Goal: Task Accomplishment & Management: Use online tool/utility

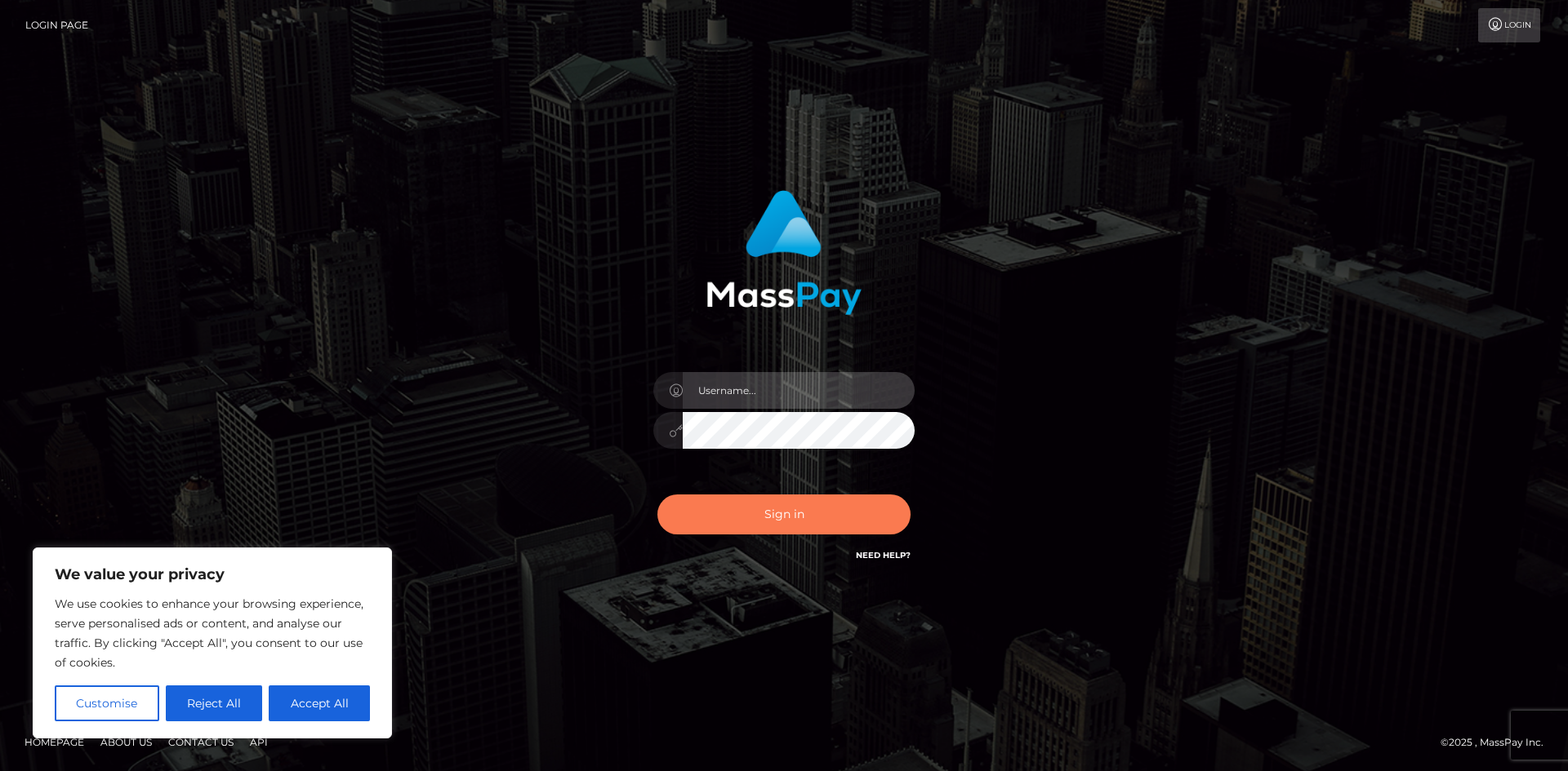
type input "hello.feetfinder"
click at [766, 519] on button "Sign in" at bounding box center [784, 515] width 253 height 40
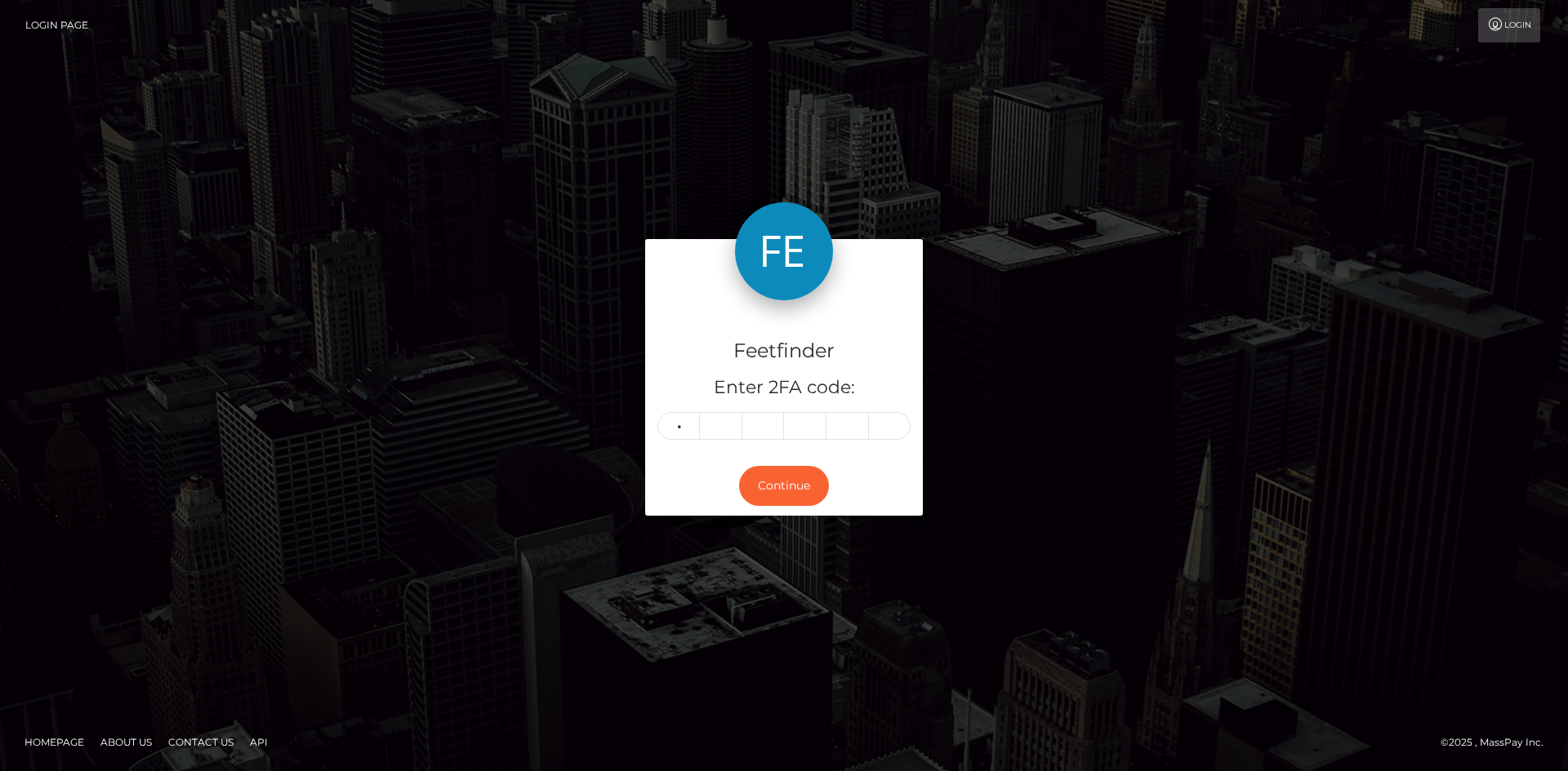
type input "9"
type input "5"
type input "4"
type input "0"
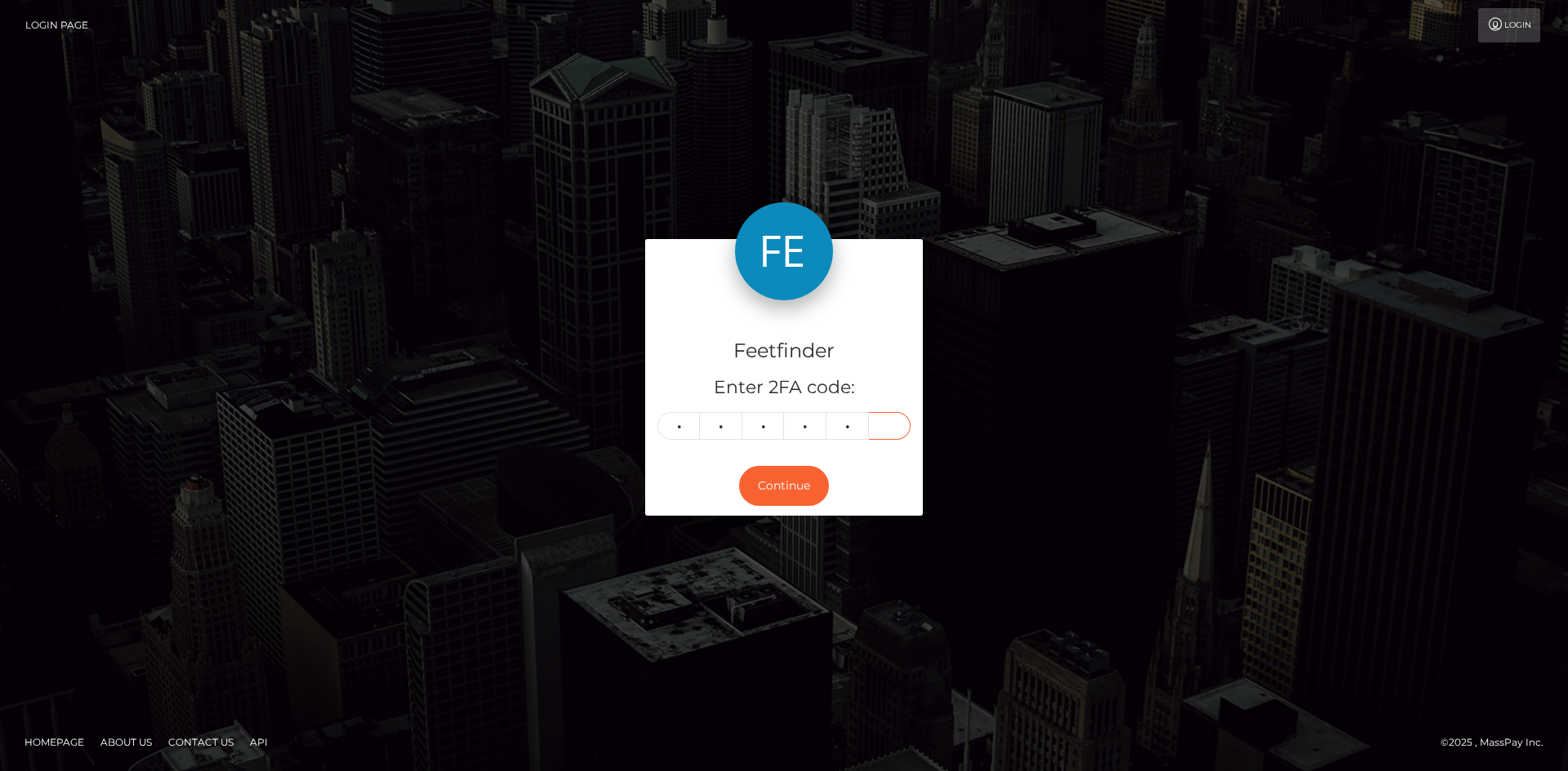
type input "8"
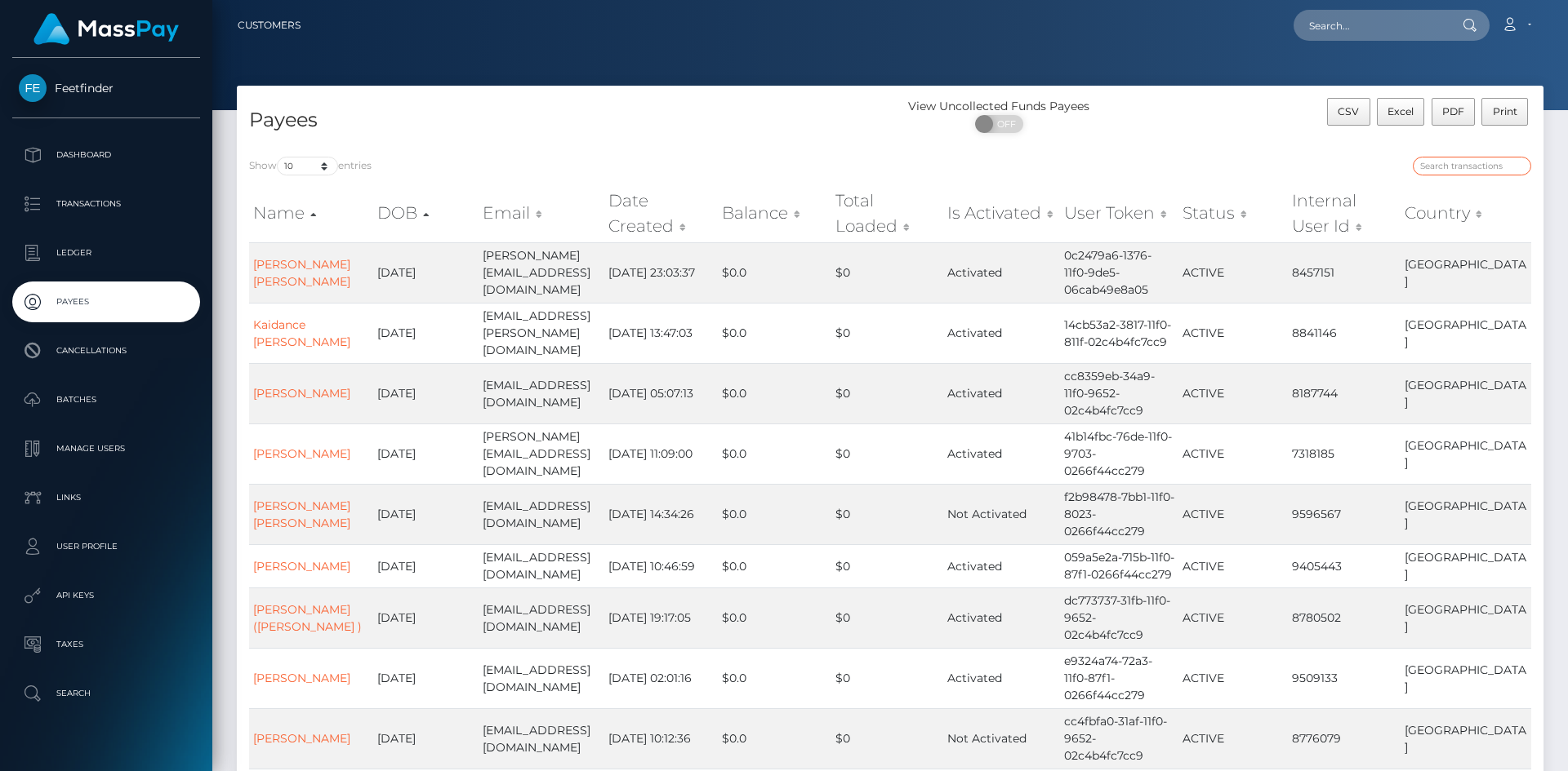
click at [1462, 159] on input "search" at bounding box center [1472, 166] width 118 height 19
paste input "77be2aba-746a-11f0-9703-0266f44cc279"
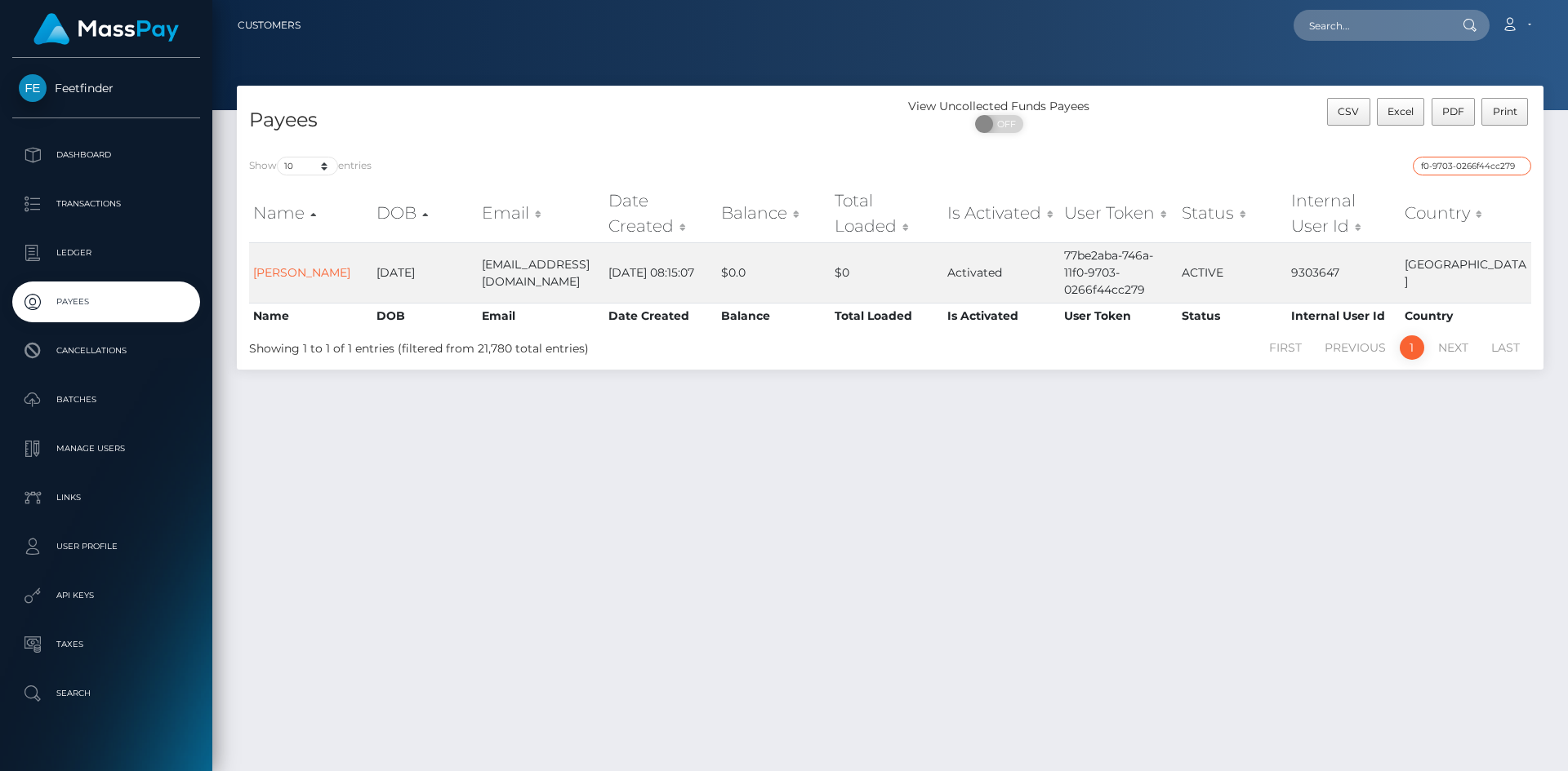
type input "77be2aba-746a-11f0-9703-0266f44cc279"
